Goal: Task Accomplishment & Management: Use online tool/utility

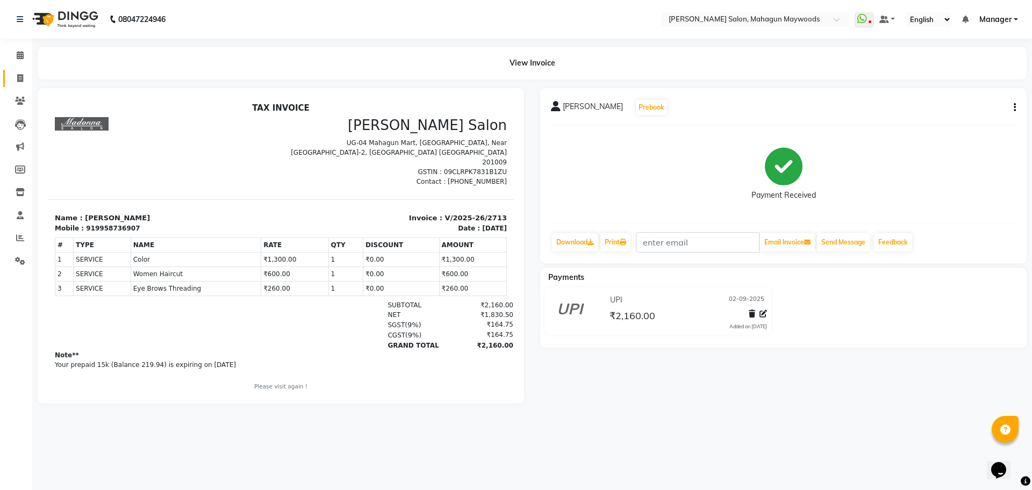
click at [23, 81] on icon at bounding box center [20, 78] width 6 height 8
select select "service"
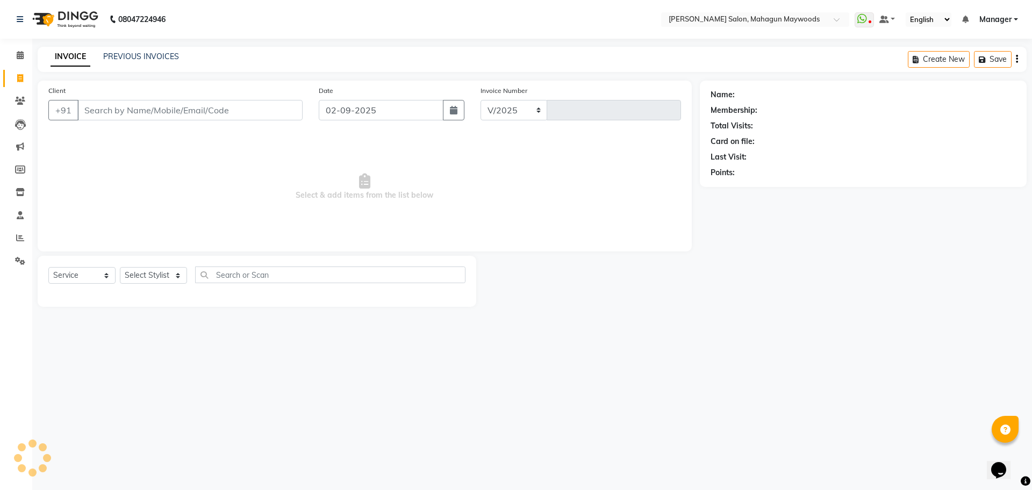
select select "6425"
type input "2714"
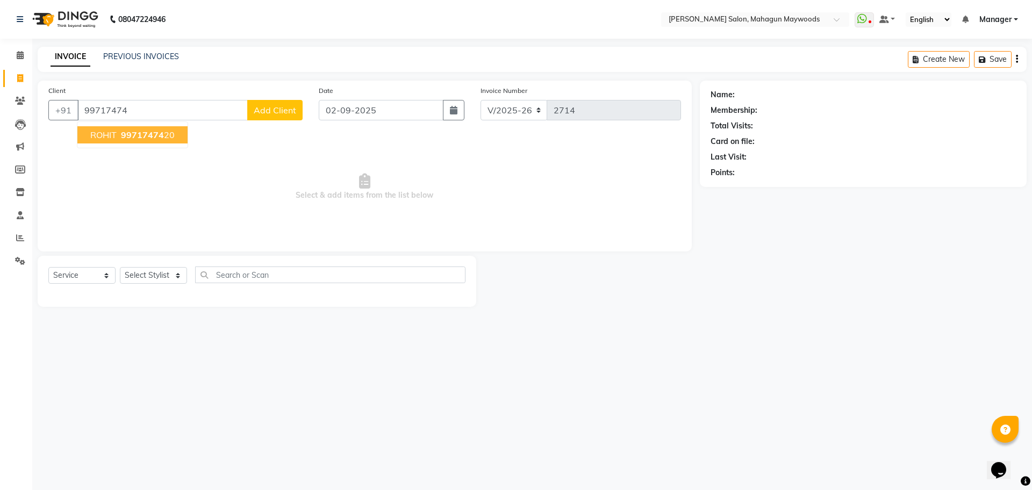
click at [142, 135] on span "99717474" at bounding box center [142, 135] width 43 height 11
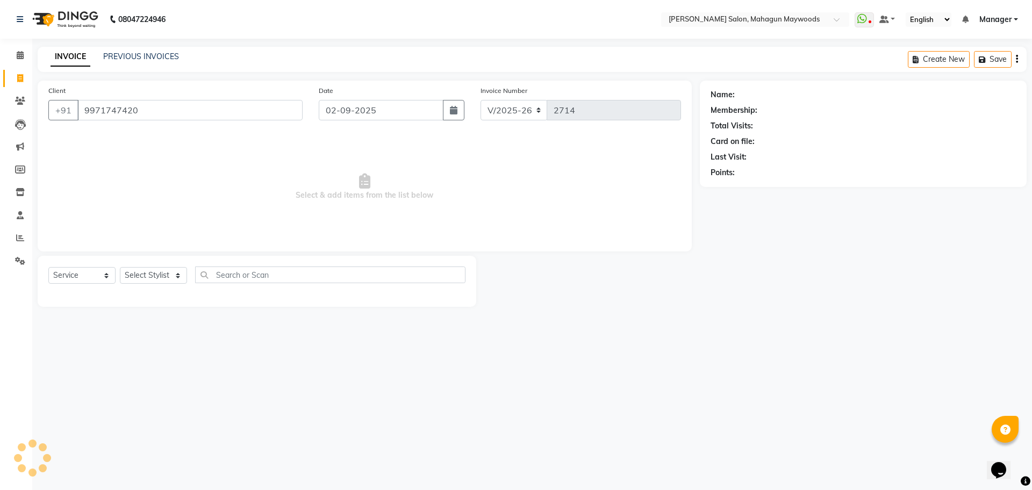
type input "9971747420"
click at [177, 277] on select "Select Stylist Aarti [PERSON_NAME] Manager Pranshant [PERSON_NAME] V Admin" at bounding box center [153, 275] width 67 height 17
select select "48624"
click at [120, 267] on select "Select Stylist Aarti [PERSON_NAME] Manager Pranshant [PERSON_NAME] V Admin" at bounding box center [153, 275] width 67 height 17
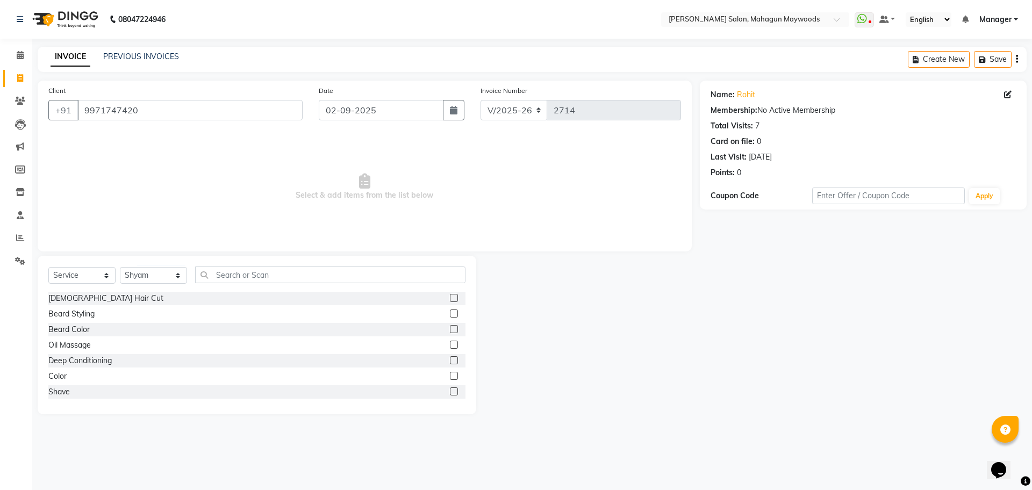
click at [450, 297] on label at bounding box center [454, 298] width 8 height 8
click at [450, 297] on input "checkbox" at bounding box center [453, 298] width 7 height 7
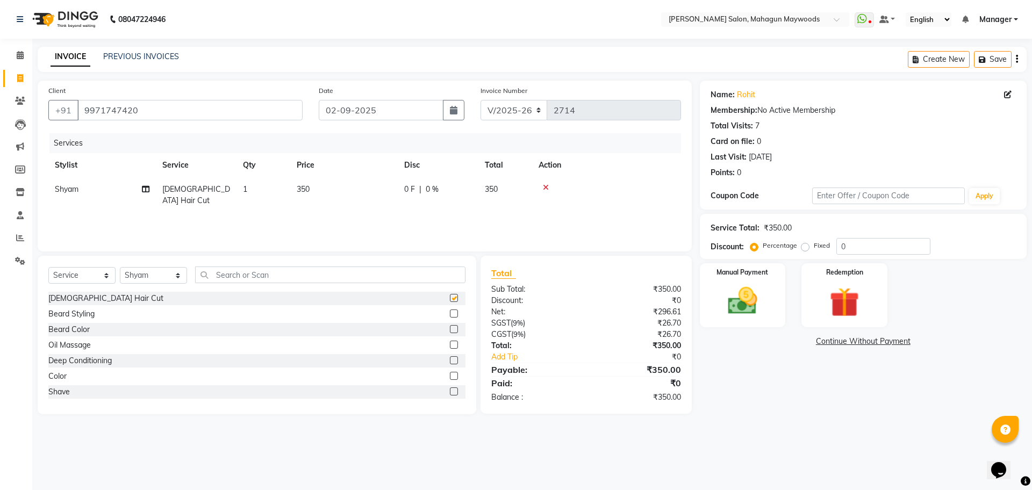
checkbox input "false"
click at [752, 293] on img at bounding box center [743, 300] width 50 height 35
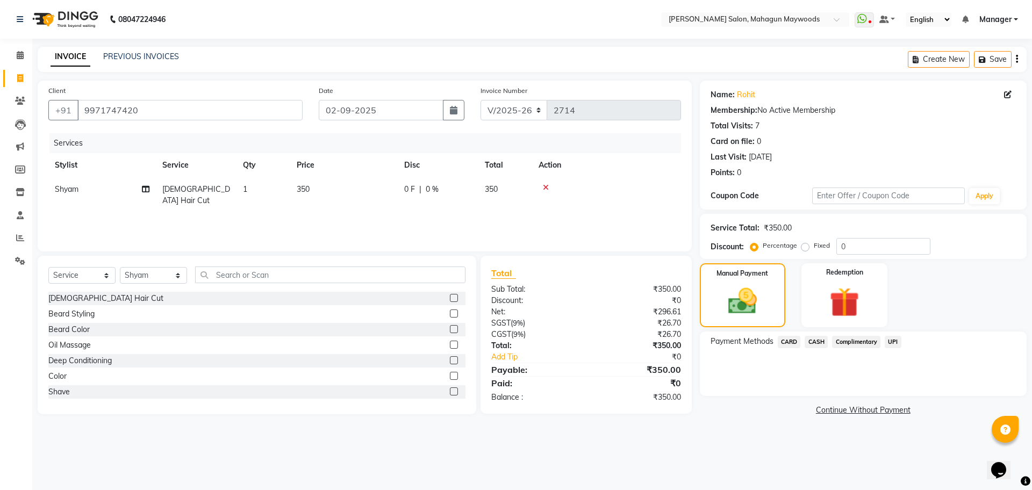
click at [890, 343] on span "UPI" at bounding box center [893, 342] width 17 height 12
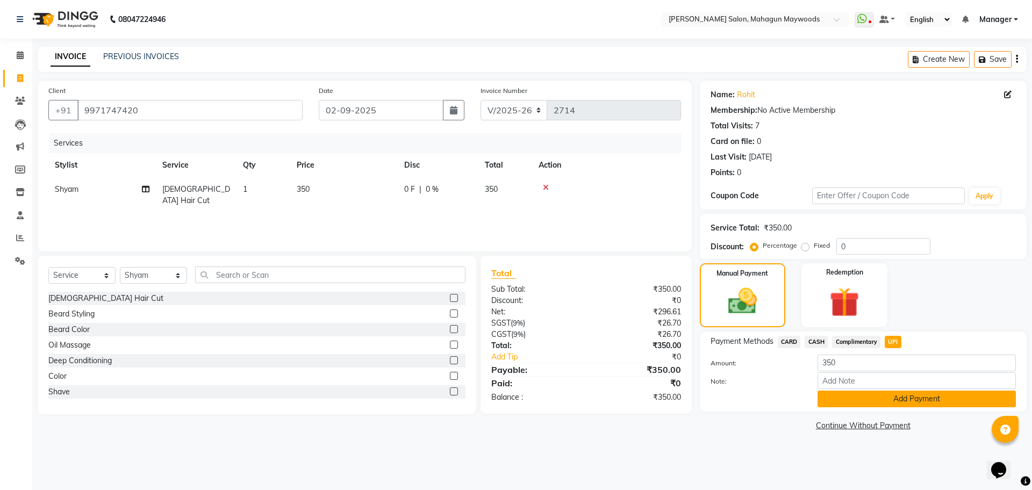
click at [953, 407] on button "Add Payment" at bounding box center [917, 399] width 198 height 17
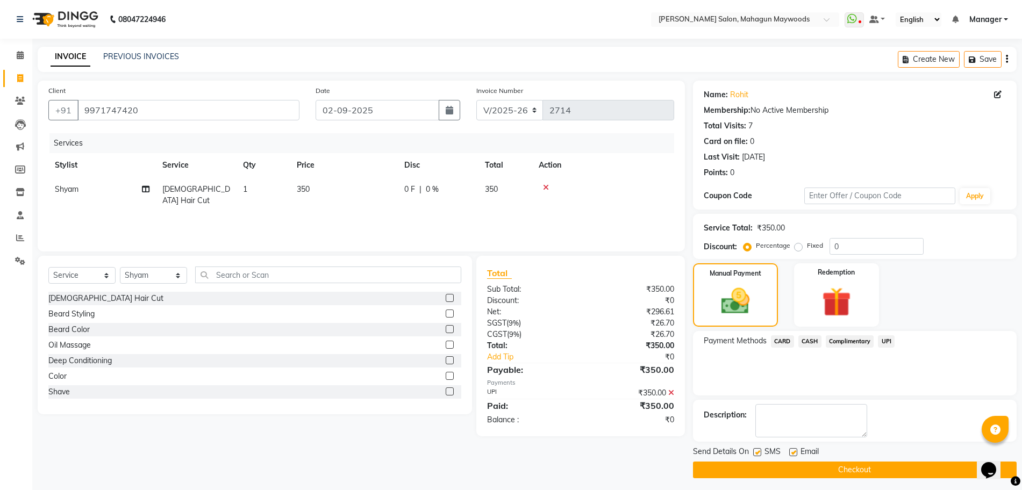
click at [933, 473] on button "Checkout" at bounding box center [855, 470] width 324 height 17
